Goal: Task Accomplishment & Management: Complete application form

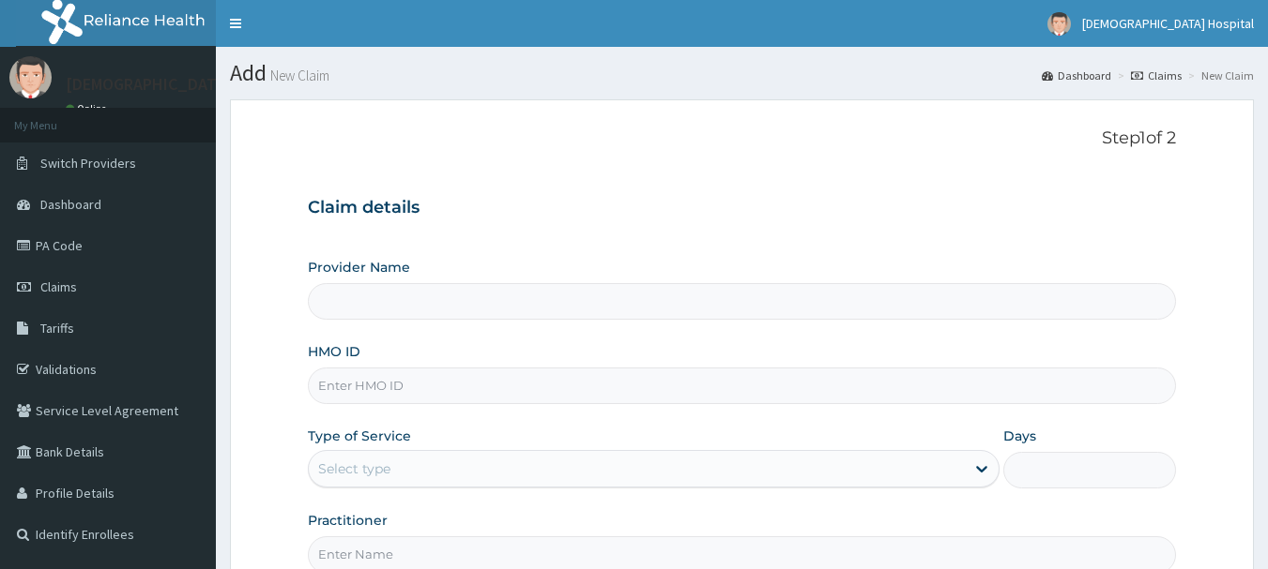
type input "[DEMOGRAPHIC_DATA] Diocese [GEOGRAPHIC_DATA]"
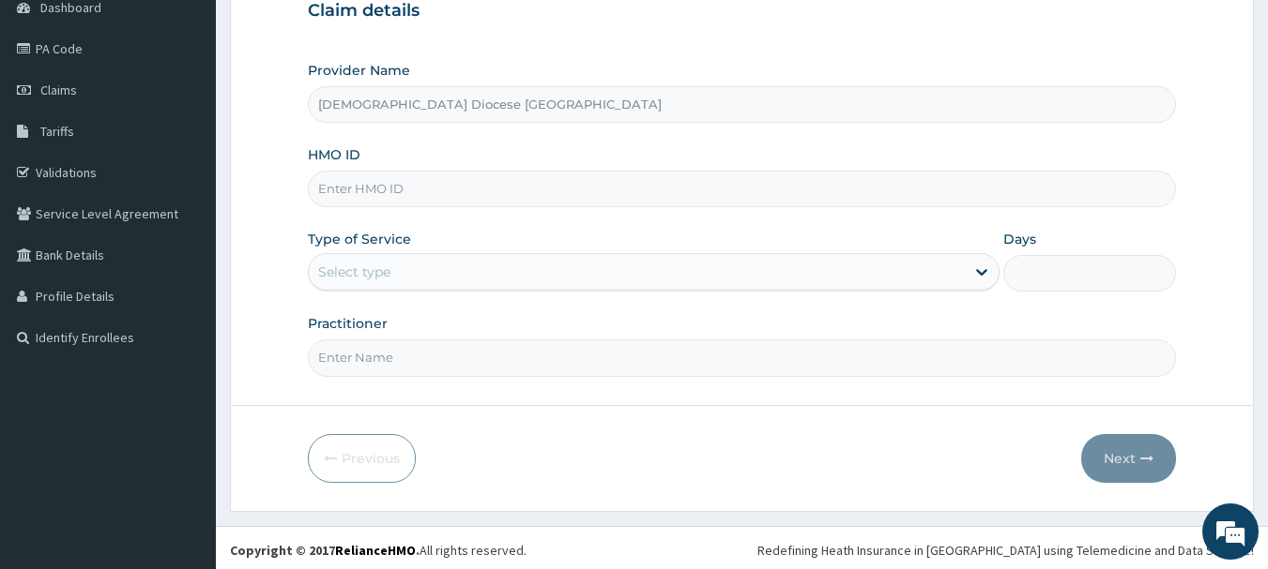
scroll to position [202, 0]
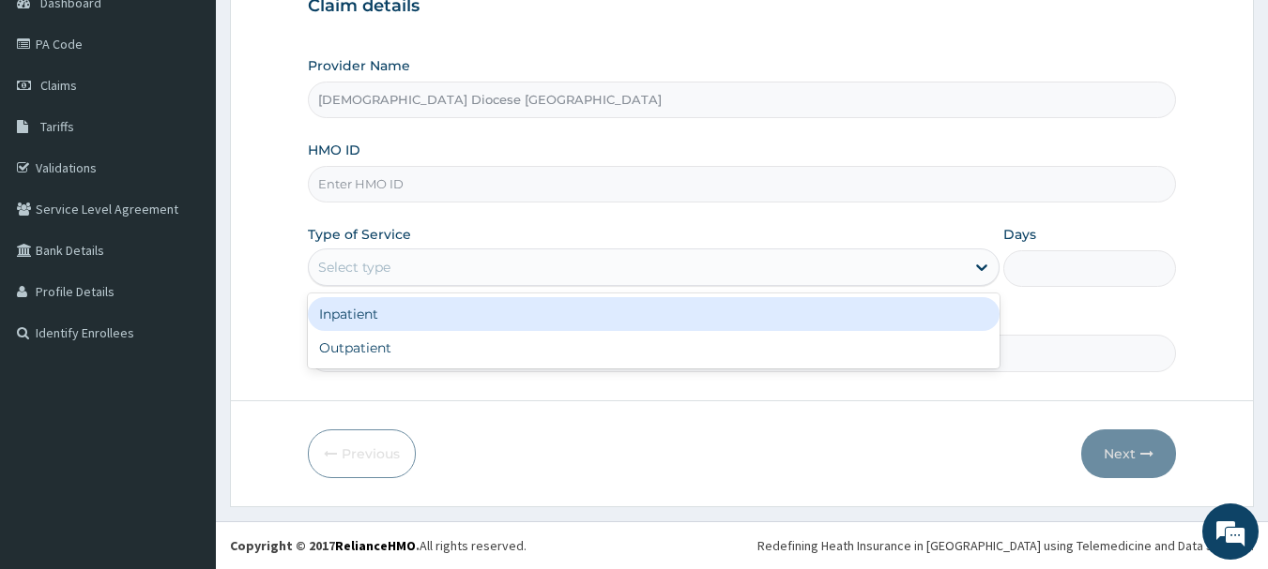
click at [354, 265] on div "Select type" at bounding box center [354, 267] width 72 height 19
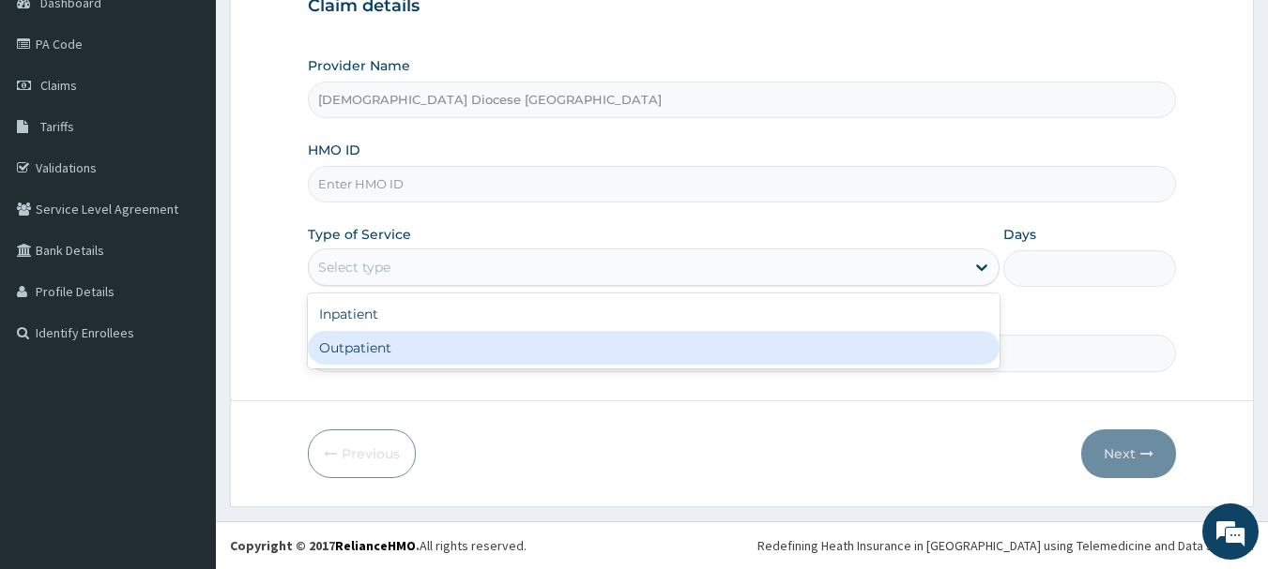
click at [367, 359] on div "Outpatient" at bounding box center [653, 348] width 691 height 34
type input "1"
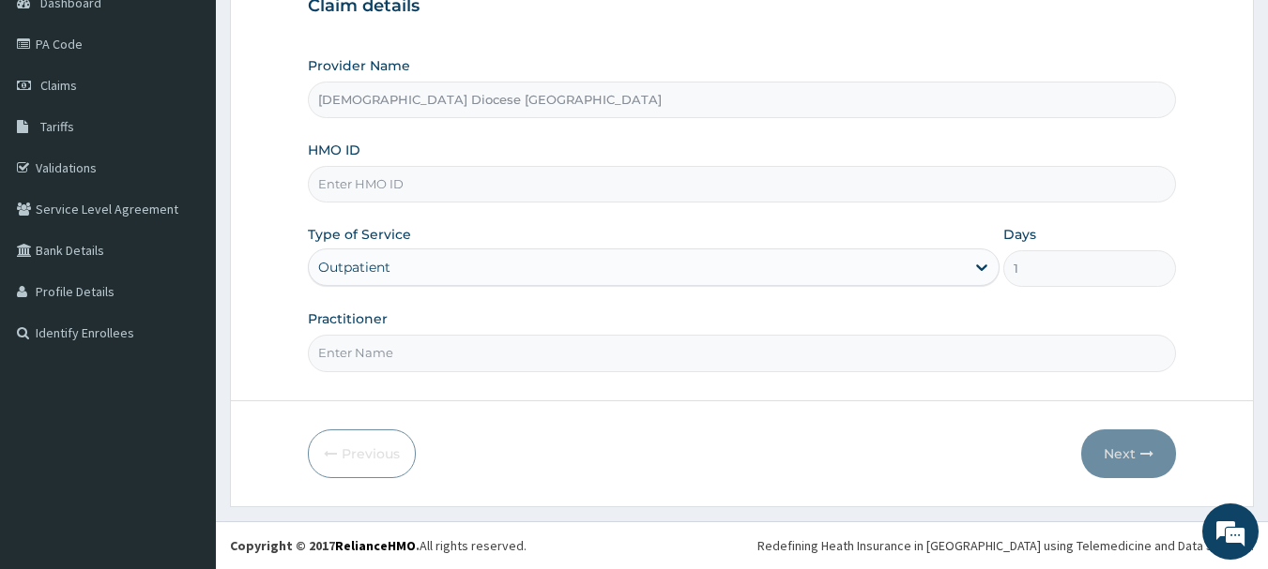
click at [387, 183] on input "HMO ID" at bounding box center [742, 184] width 869 height 37
type input "SQZ/10458/A"
click at [423, 350] on input "Practitioner" at bounding box center [742, 353] width 869 height 37
type input "[PERSON_NAME]"
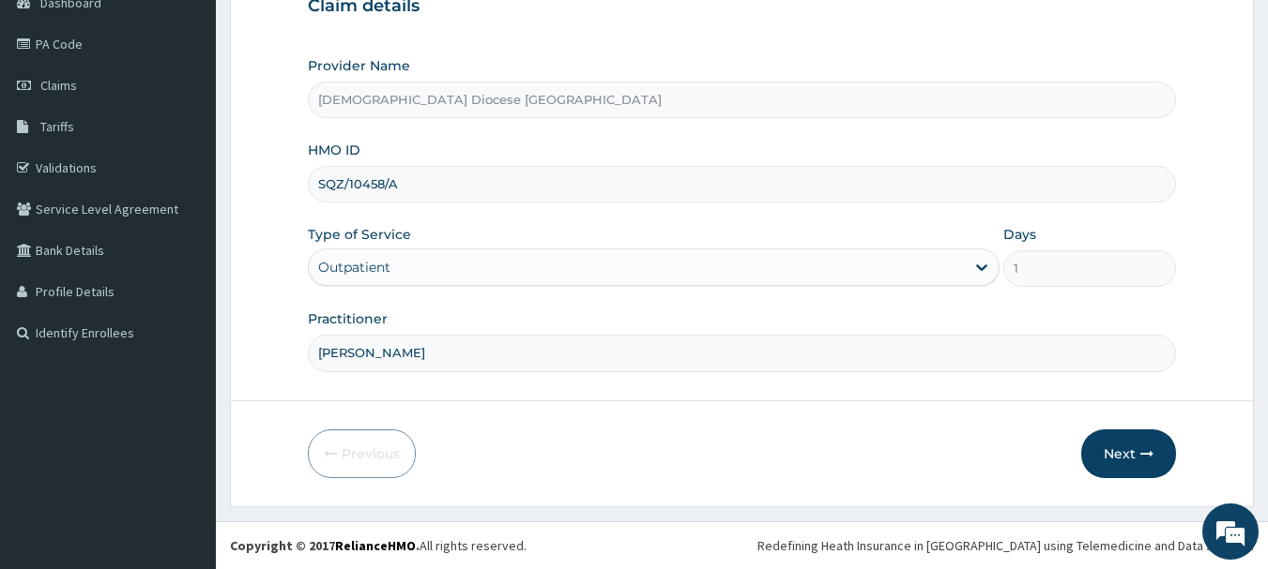
scroll to position [202, 0]
click at [1129, 454] on button "Next" at bounding box center [1128, 454] width 95 height 49
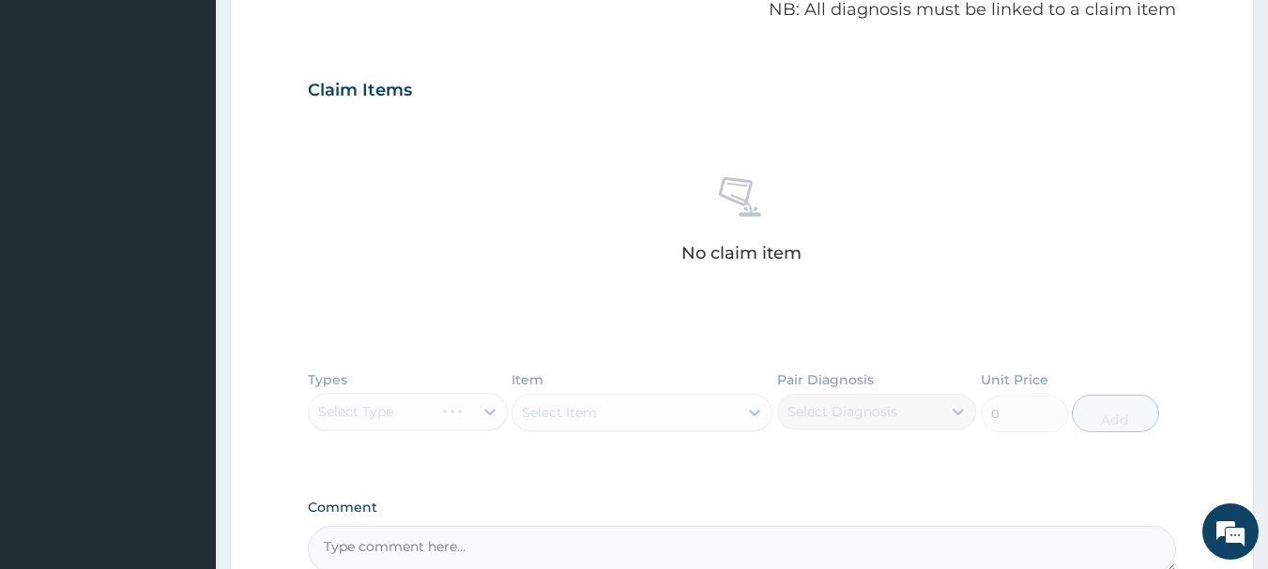
scroll to position [14, 0]
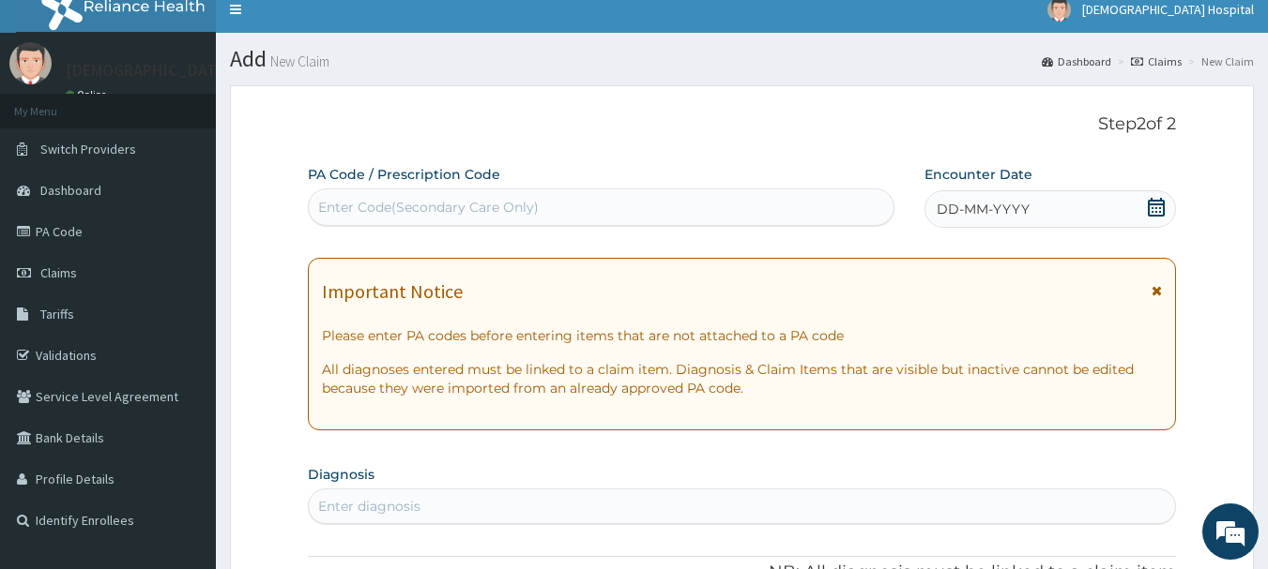
click at [340, 198] on div "Enter Code(Secondary Care Only)" at bounding box center [428, 207] width 220 height 19
paste input "PA/83C269"
type input "PA/83C269"
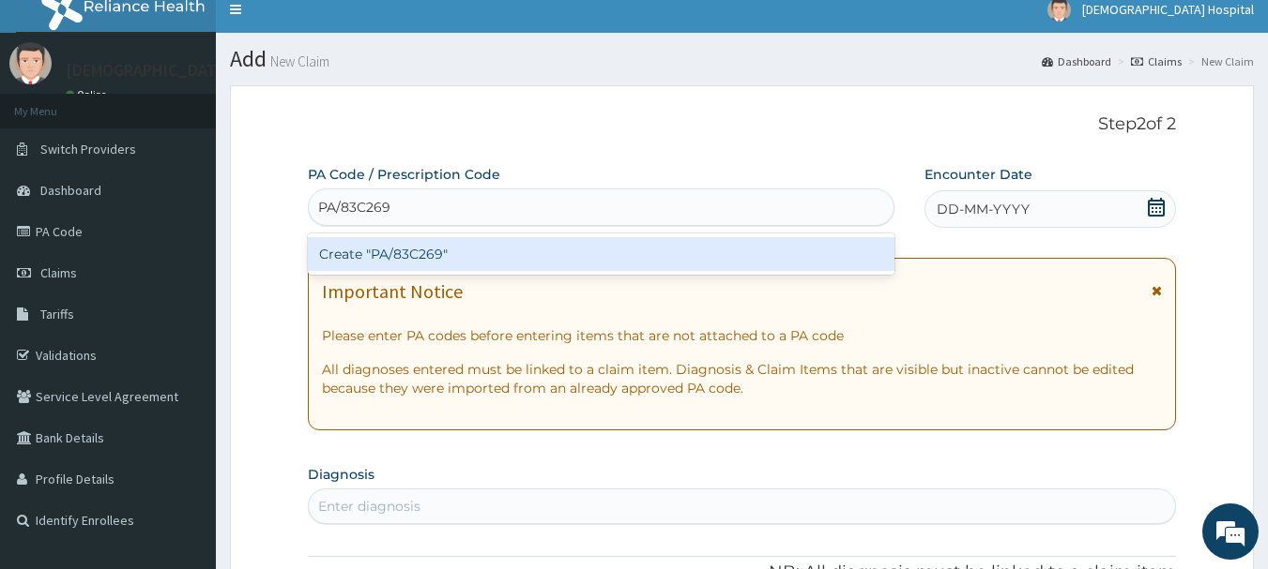
click at [403, 247] on div "Create "PA/83C269"" at bounding box center [601, 254] width 587 height 34
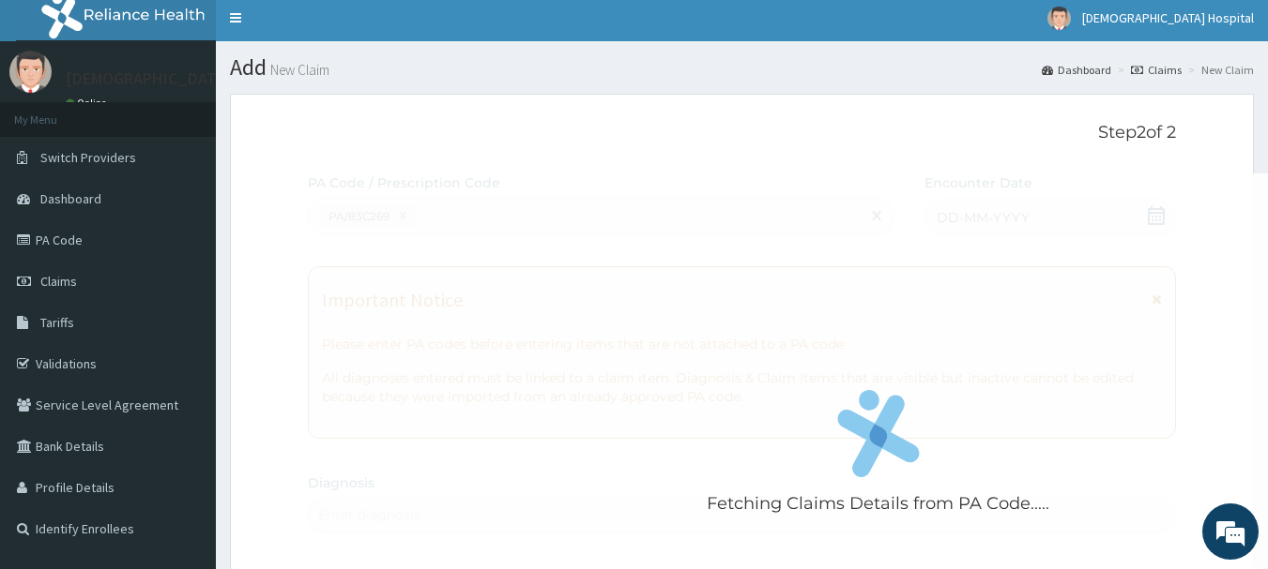
scroll to position [0, 0]
